Goal: Navigation & Orientation: Understand site structure

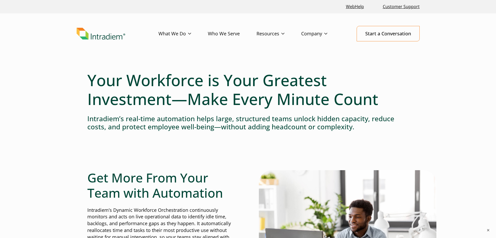
click at [128, 43] on header "Menu What We Do Platform Who We Serve Resources Blog Events & Webinars News Suc…" at bounding box center [248, 37] width 496 height 49
click at [99, 52] on header "Menu What We Do Platform Who We Serve Resources Blog Events & Webinars News Suc…" at bounding box center [248, 37] width 496 height 49
drag, startPoint x: 97, startPoint y: 38, endPoint x: 84, endPoint y: 32, distance: 13.9
click at [84, 32] on img "Link to homepage of Intradiem" at bounding box center [101, 34] width 49 height 12
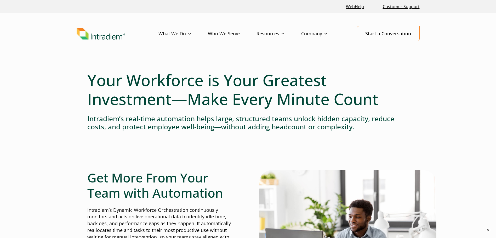
click at [84, 32] on img "Link to homepage of Intradiem" at bounding box center [101, 34] width 49 height 12
click at [142, 53] on header "Menu What We Do Platform Who We Serve Resources Blog Events & Webinars News Suc…" at bounding box center [248, 37] width 496 height 49
click at [93, 53] on header "Menu What We Do Platform Who We Serve Resources Blog Events & Webinars News Suc…" at bounding box center [248, 37] width 496 height 49
